Goal: Browse casually

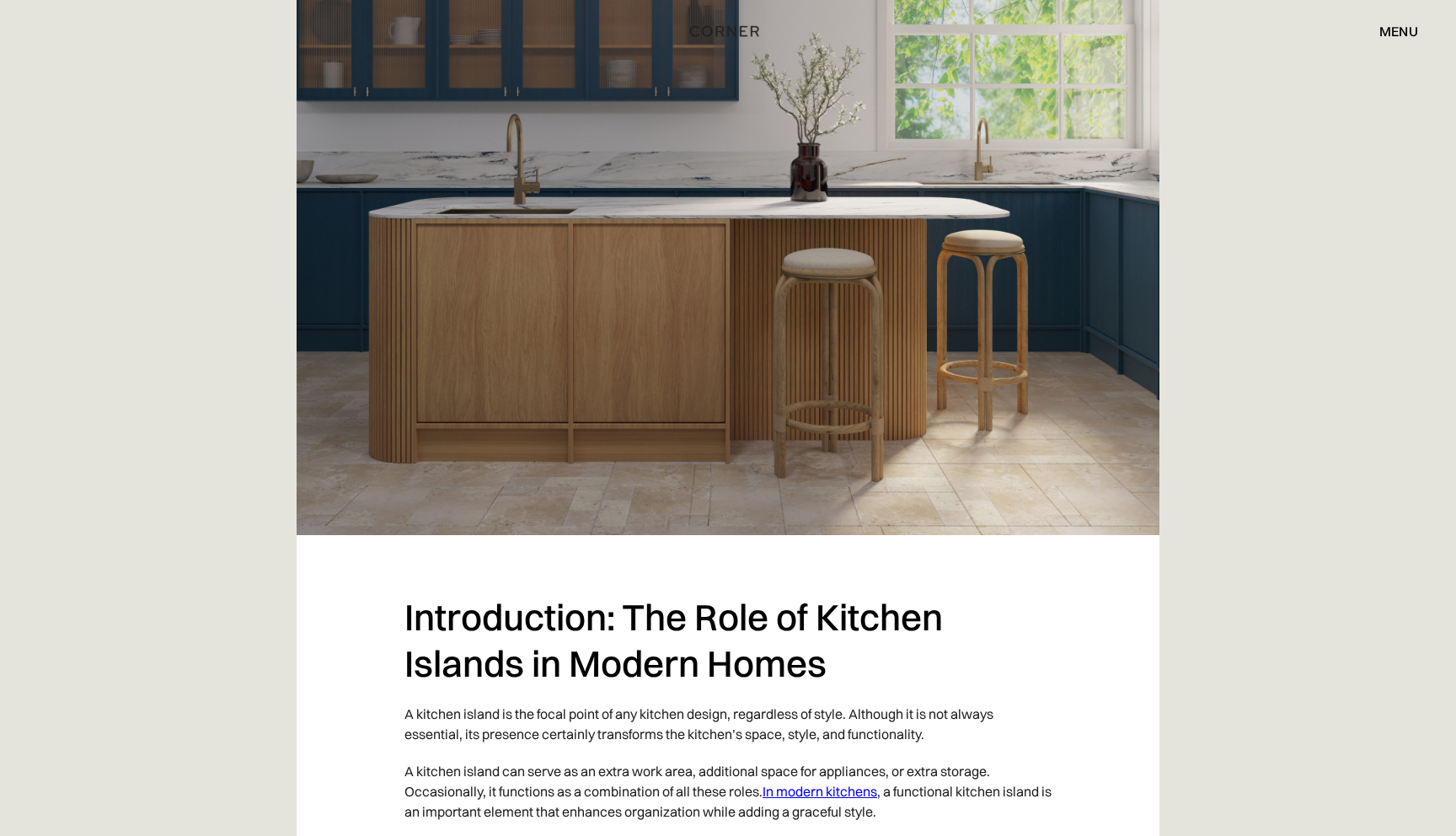
scroll to position [448, 0]
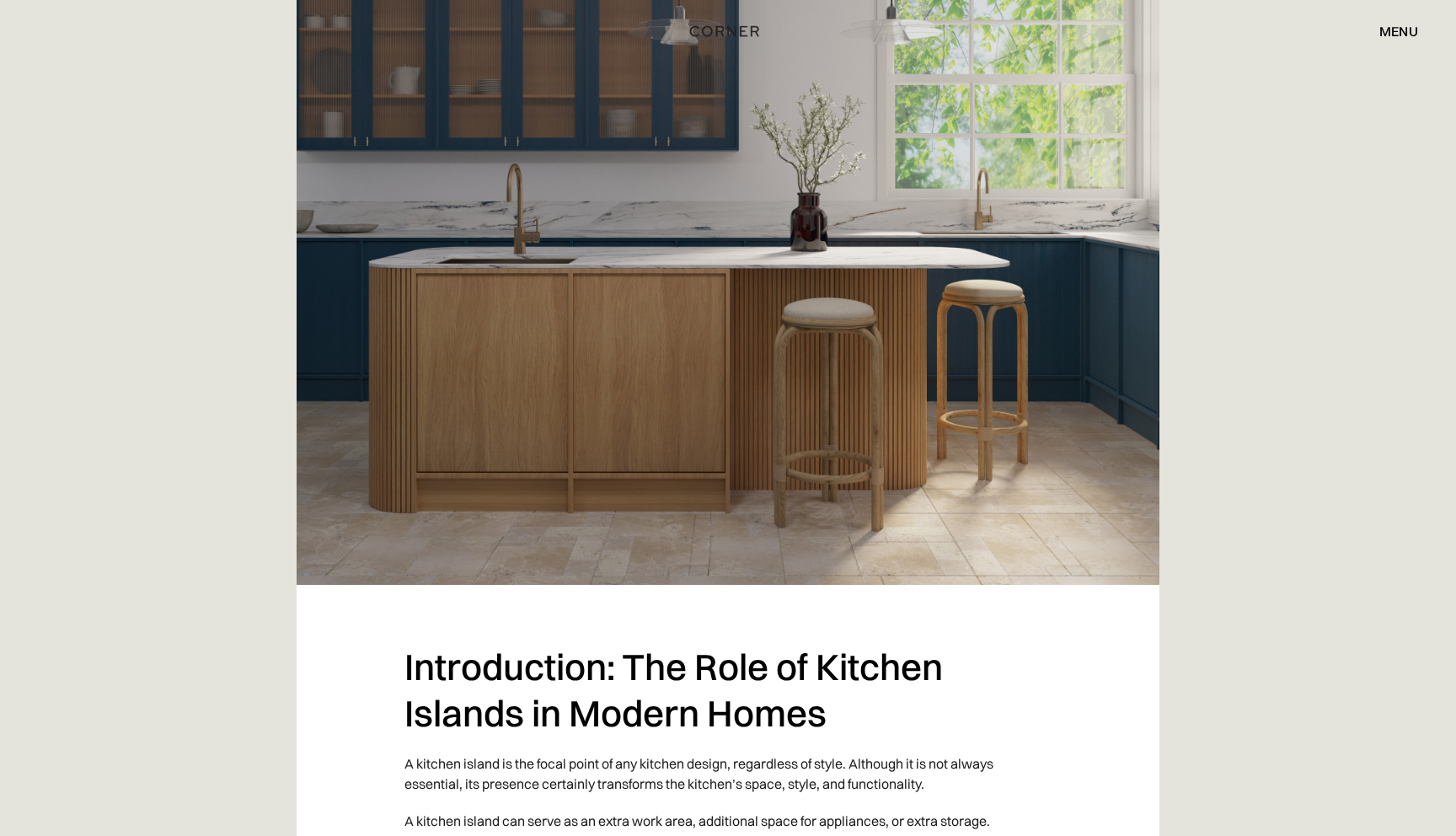
click at [703, 405] on img at bounding box center [728, 281] width 863 height 606
click at [424, 307] on img at bounding box center [728, 281] width 863 height 606
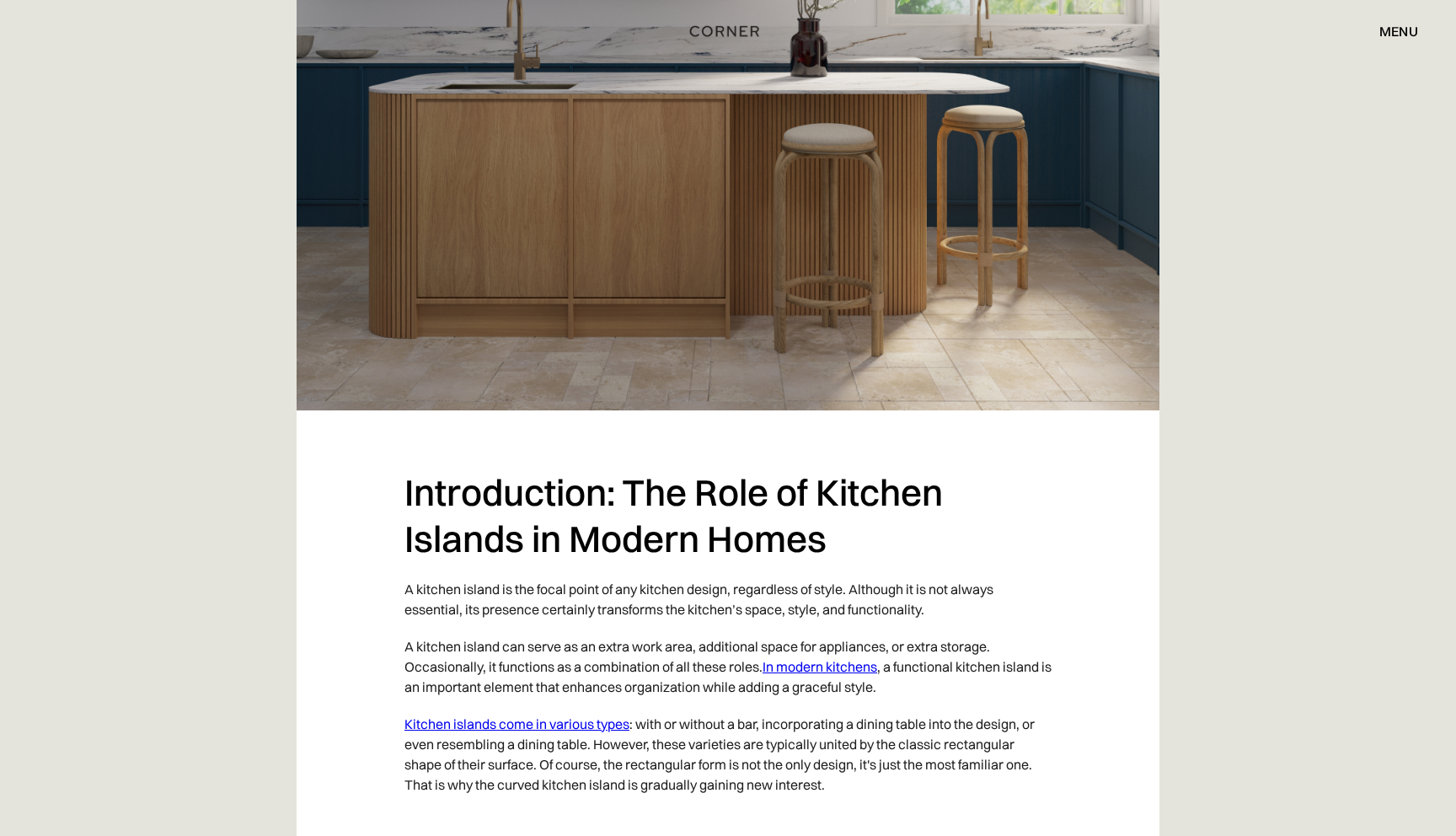
scroll to position [637, 0]
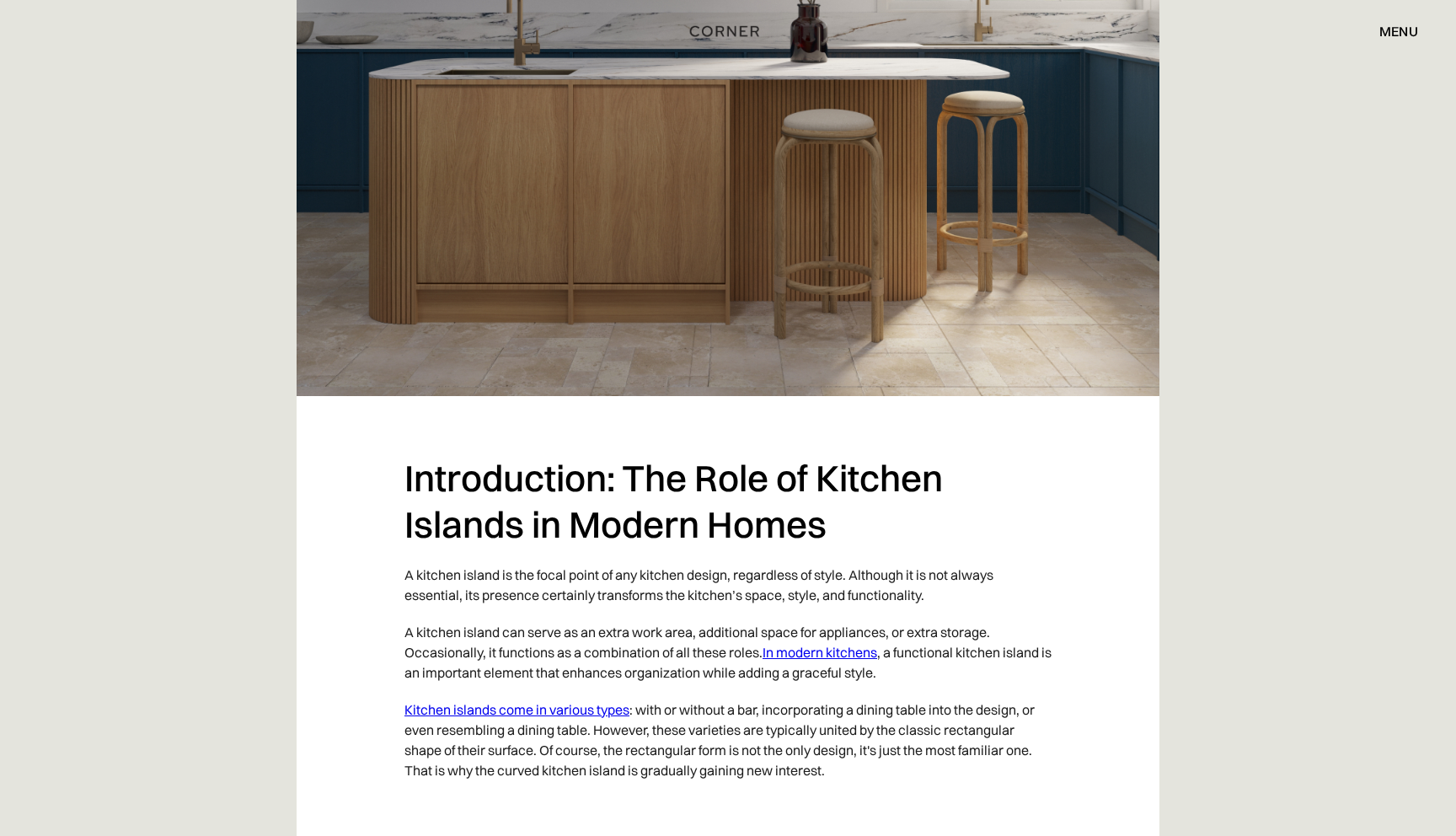
click at [649, 267] on img at bounding box center [728, 92] width 863 height 606
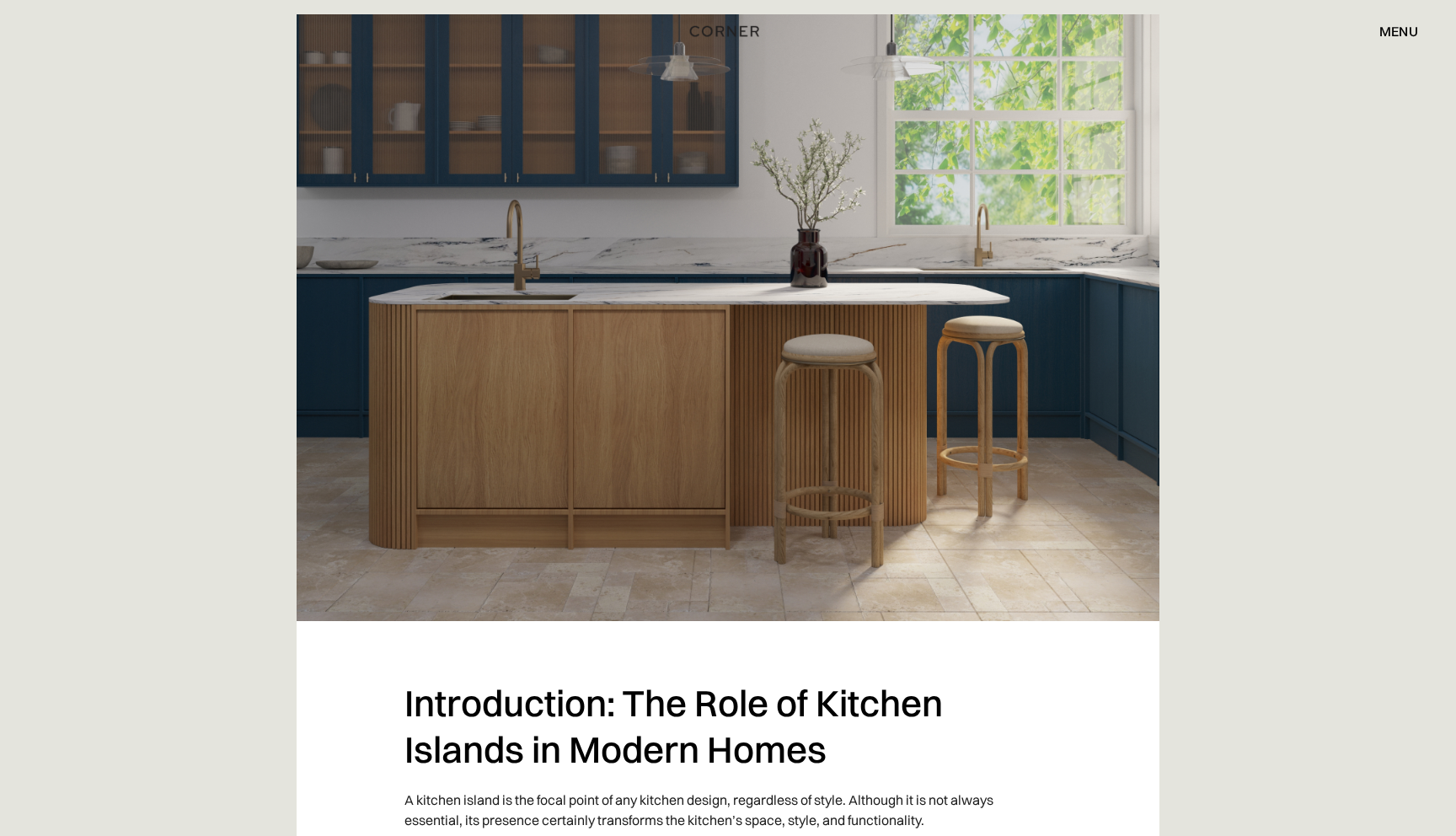
scroll to position [413, 0]
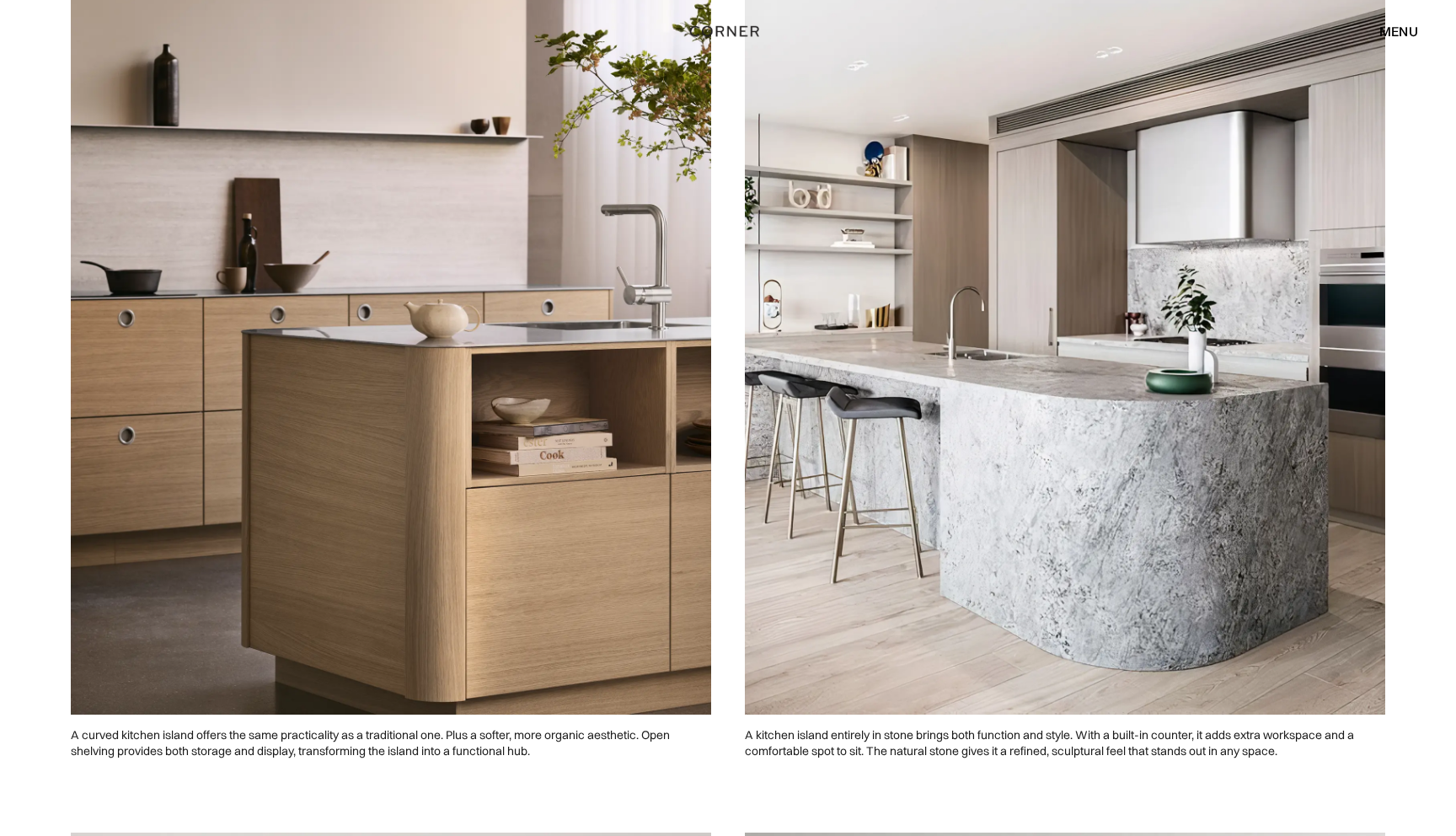
scroll to position [3085, 0]
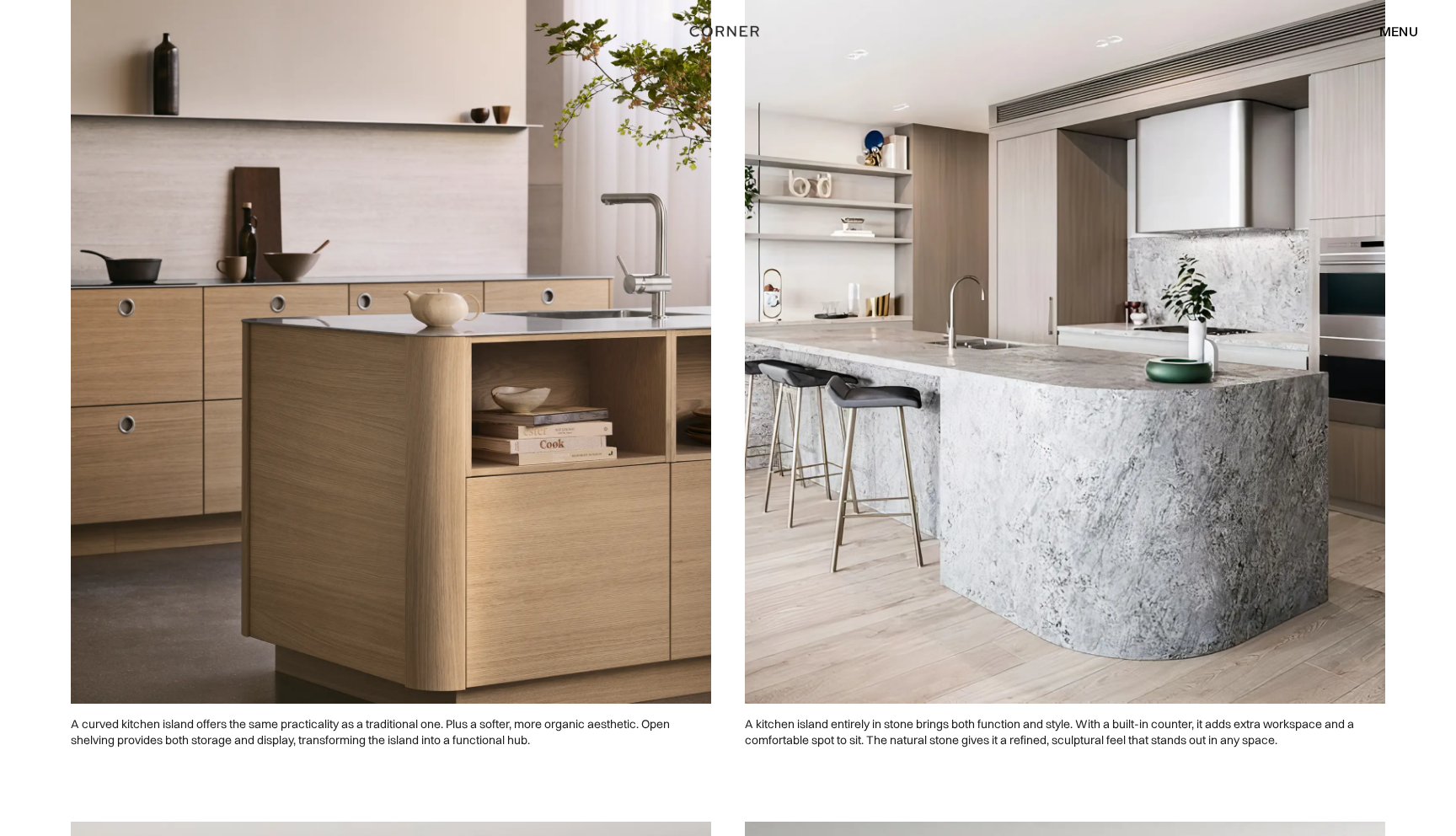
click at [470, 563] on img at bounding box center [391, 304] width 641 height 800
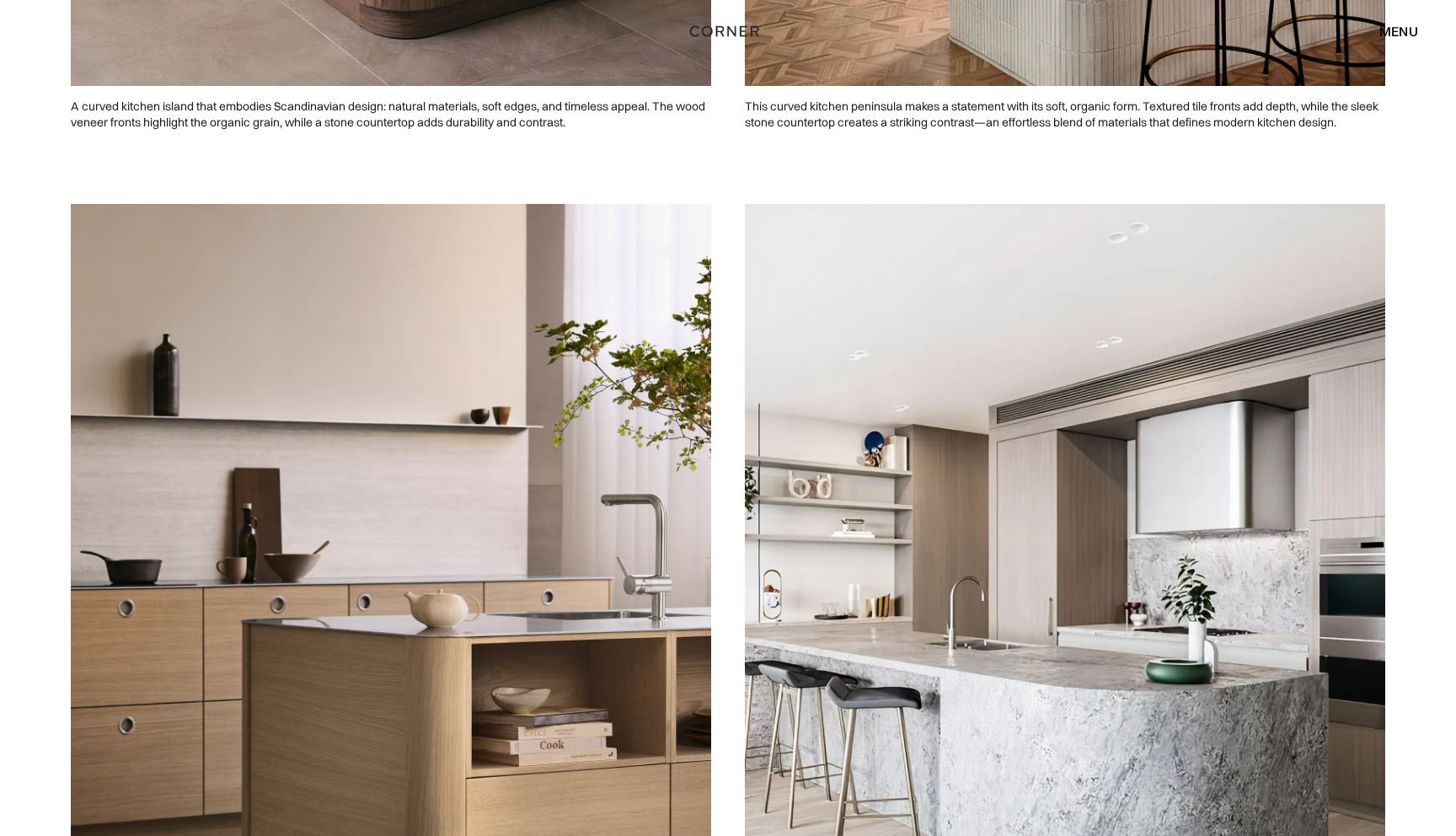
scroll to position [3095, 0]
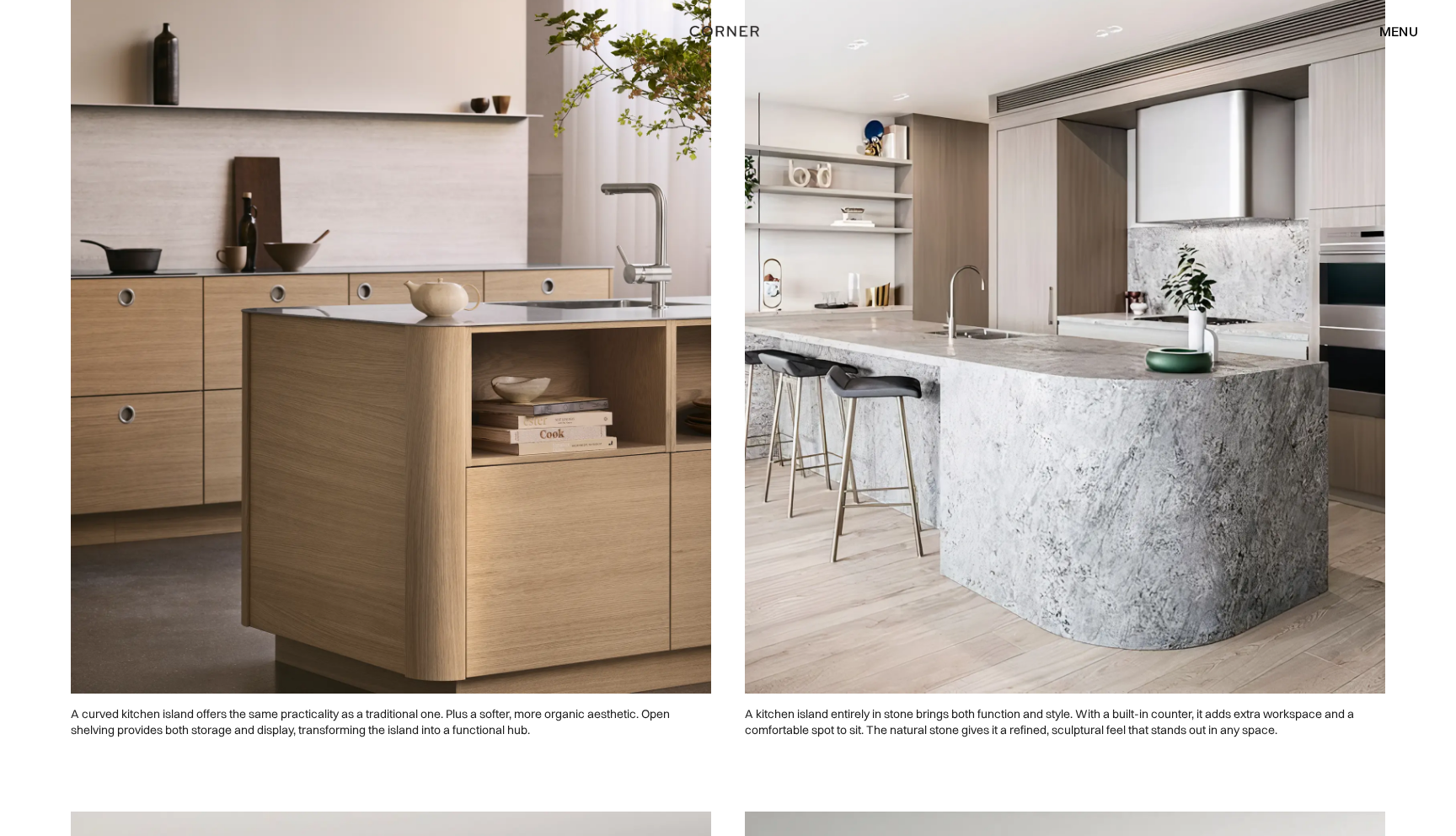
click at [475, 498] on img at bounding box center [391, 293] width 641 height 800
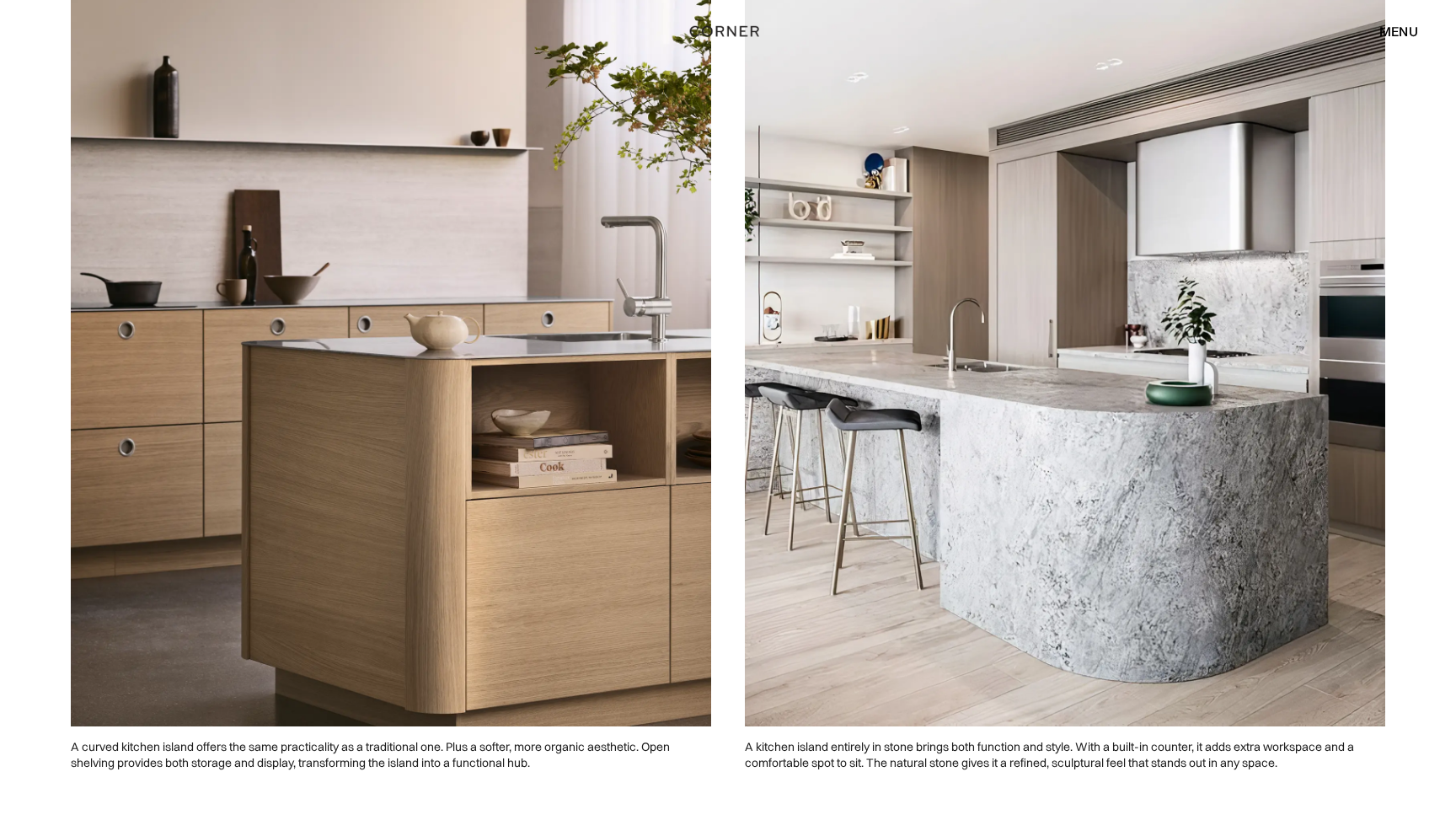
scroll to position [3083, 0]
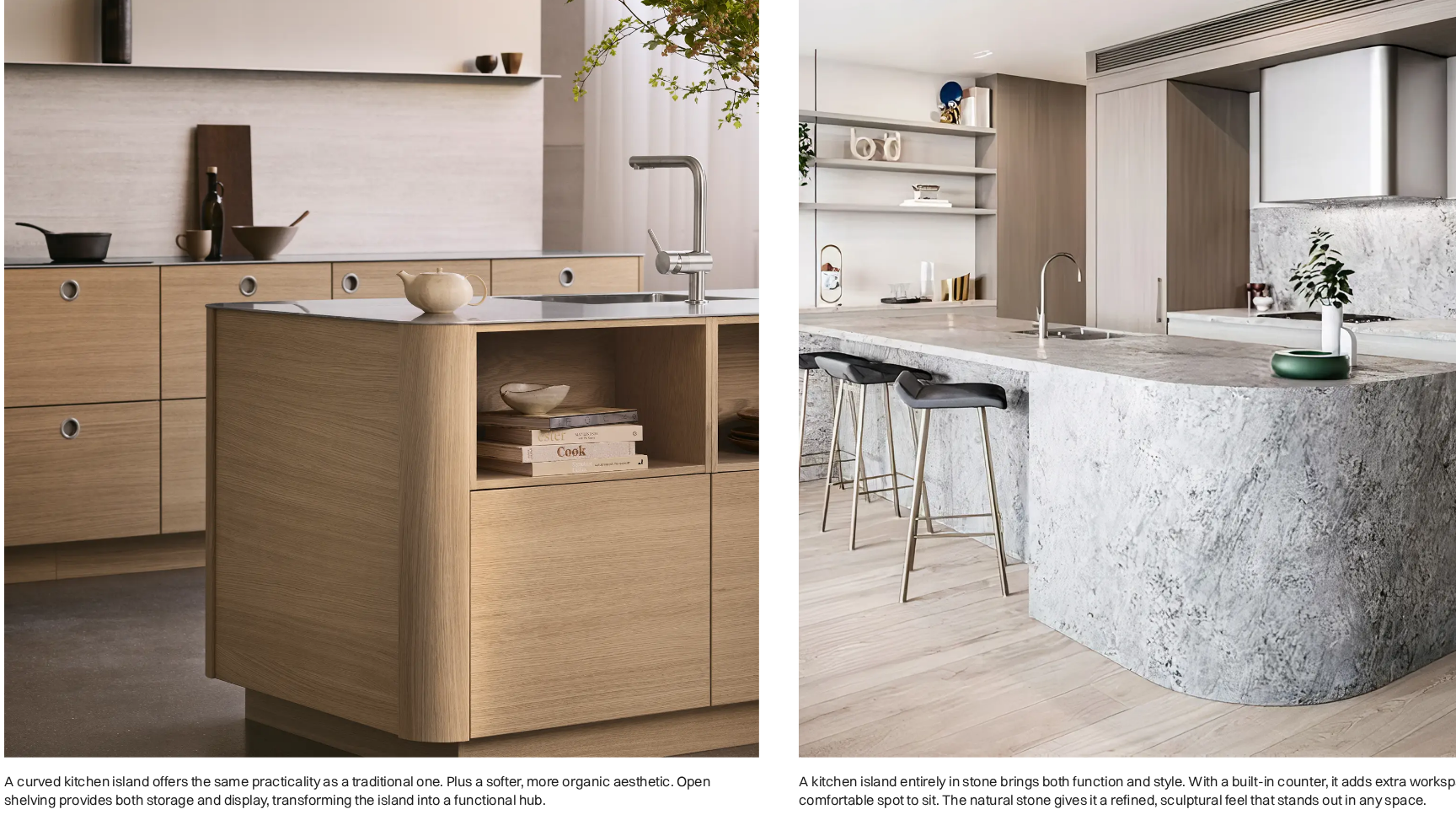
click at [446, 421] on img at bounding box center [391, 305] width 641 height 800
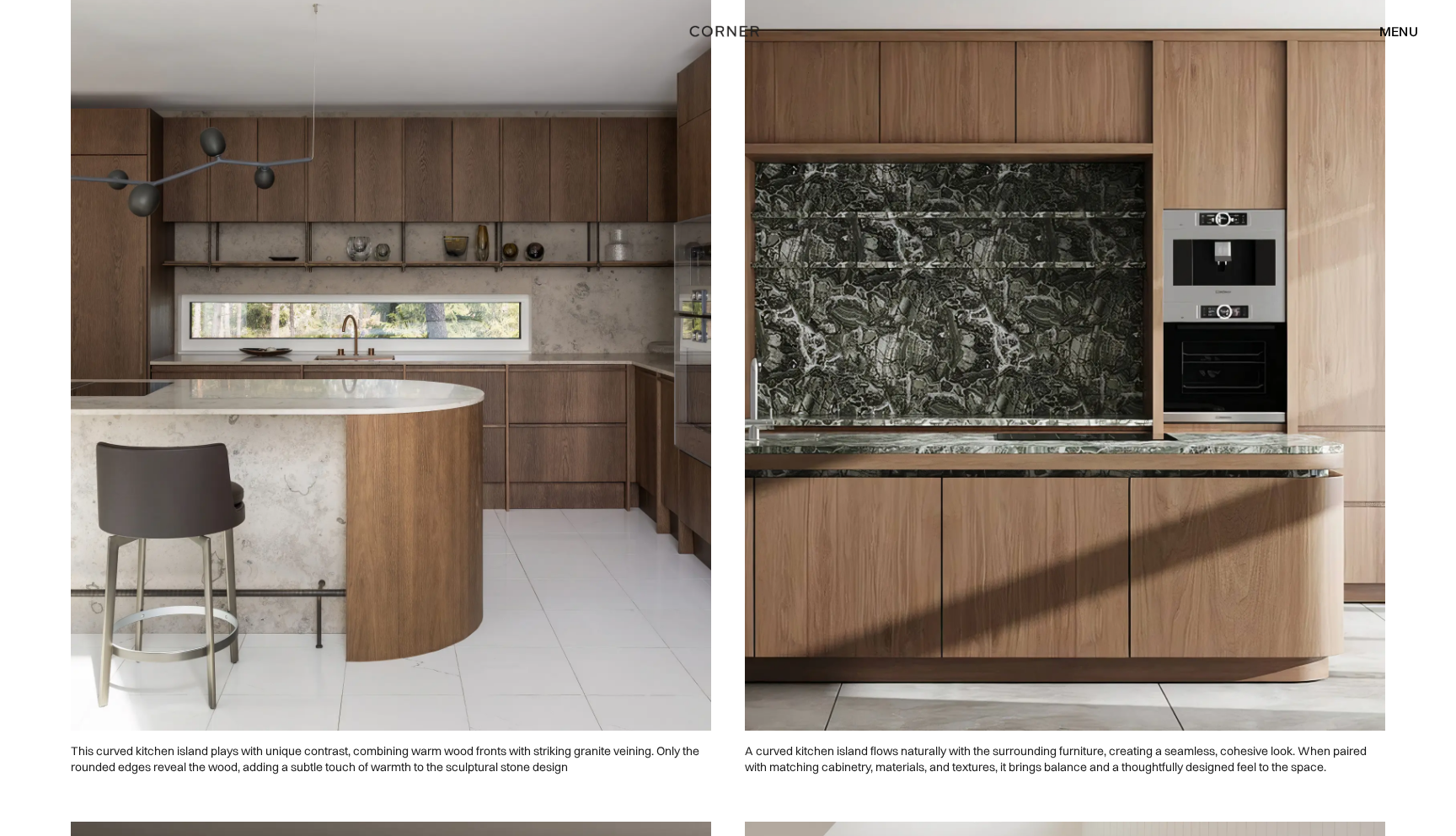
scroll to position [4003, 0]
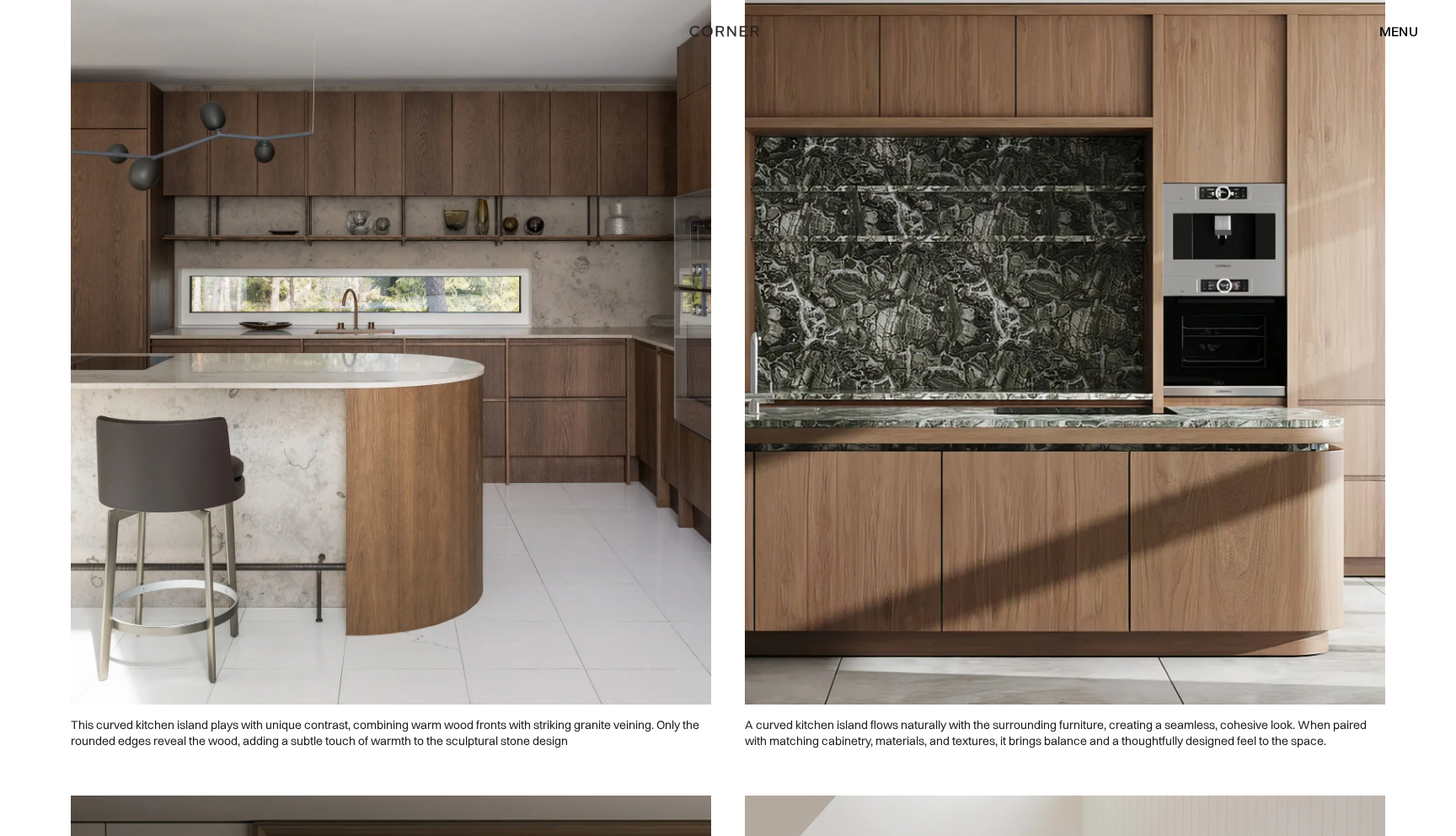
drag, startPoint x: 905, startPoint y: 354, endPoint x: 885, endPoint y: 354, distance: 20.0
click at [905, 354] on img at bounding box center [1065, 304] width 641 height 800
click at [1077, 276] on img at bounding box center [1065, 304] width 641 height 800
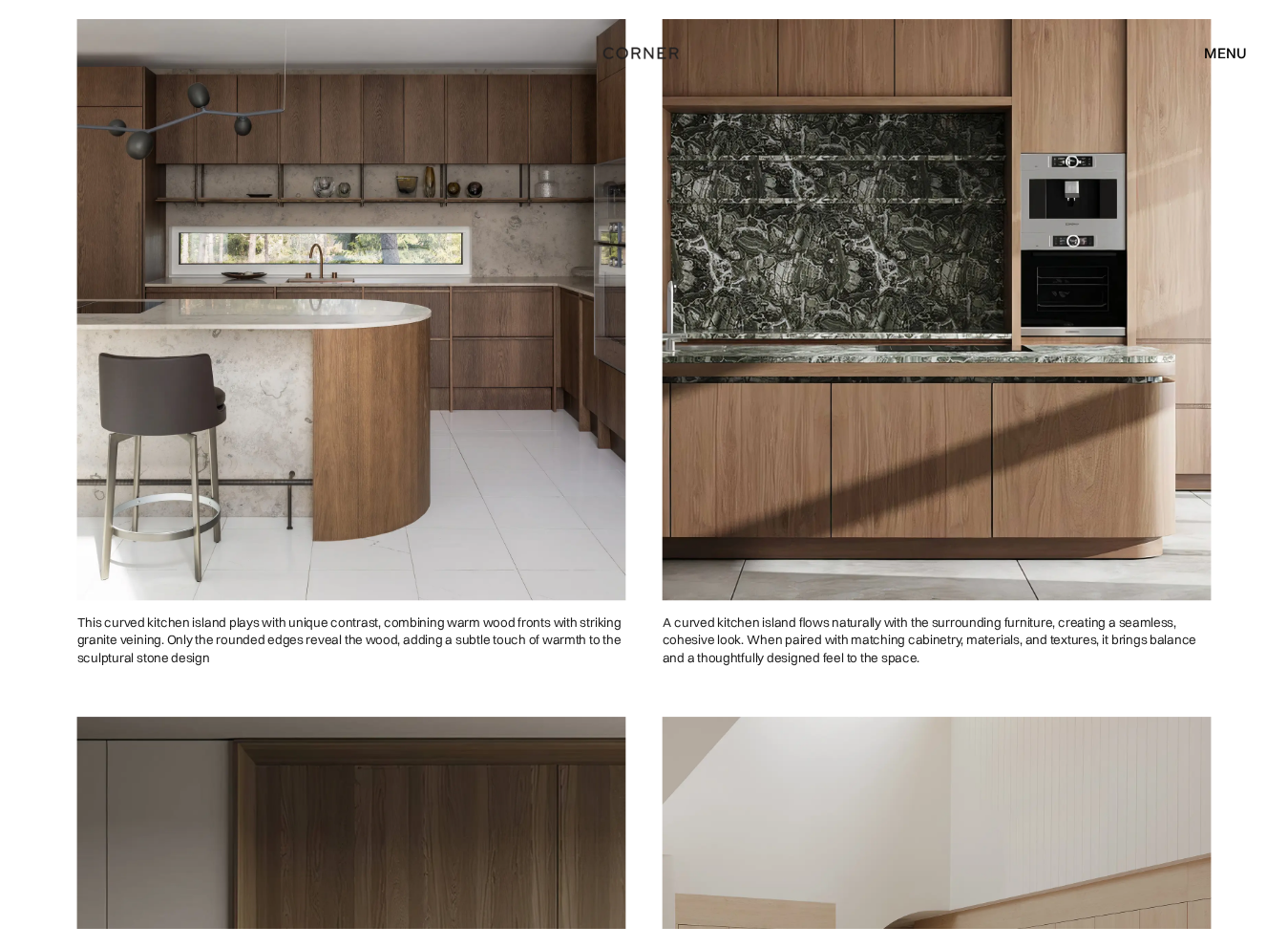
scroll to position [3705, 0]
